Goal: Transaction & Acquisition: Purchase product/service

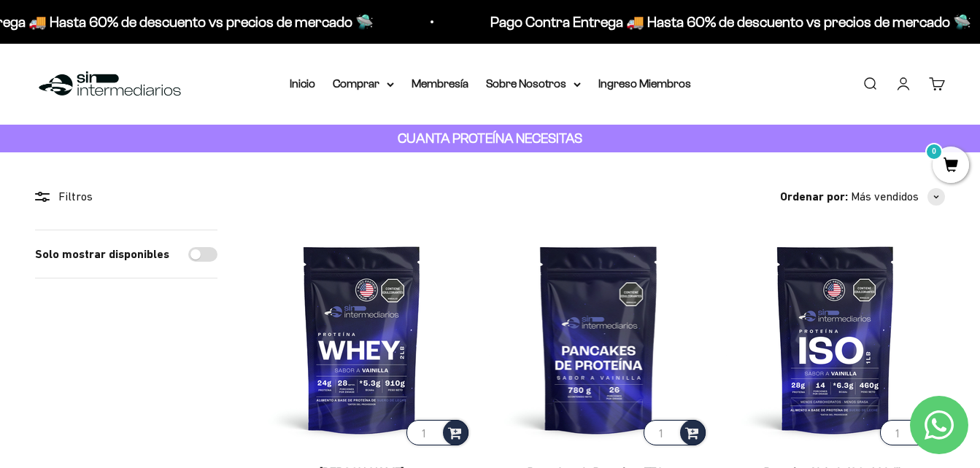
click at [138, 261] on label "Solo mostrar disponibles" at bounding box center [102, 254] width 134 height 19
click at [188, 261] on input "Solo mostrar disponibles" at bounding box center [202, 254] width 29 height 15
checkbox input "true"
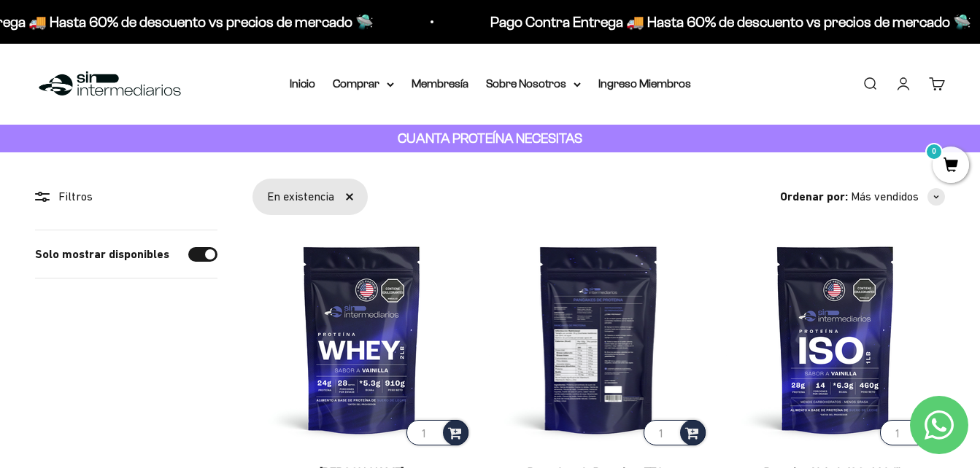
click at [579, 401] on img at bounding box center [598, 339] width 219 height 219
